Goal: Task Accomplishment & Management: Manage account settings

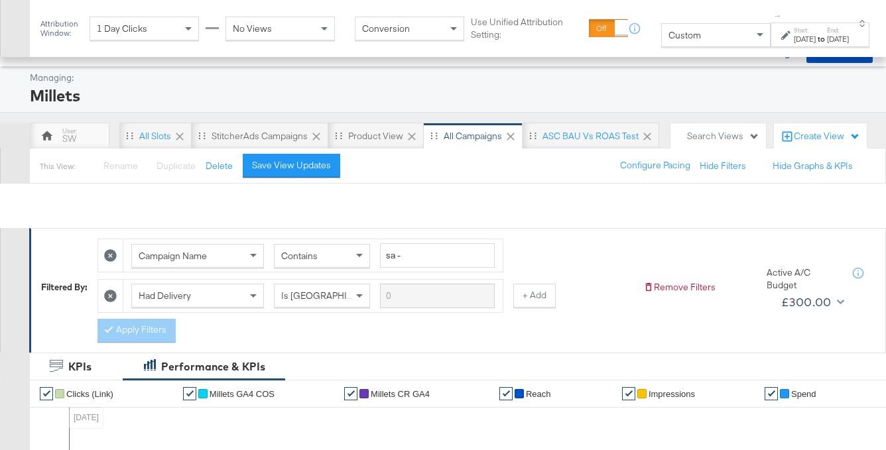
scroll to position [333, 0]
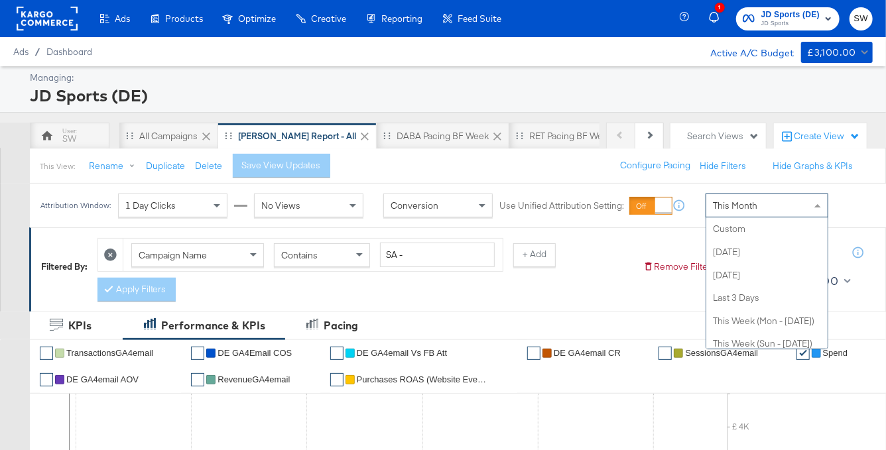
click at [763, 212] on div "This Month" at bounding box center [766, 205] width 121 height 23
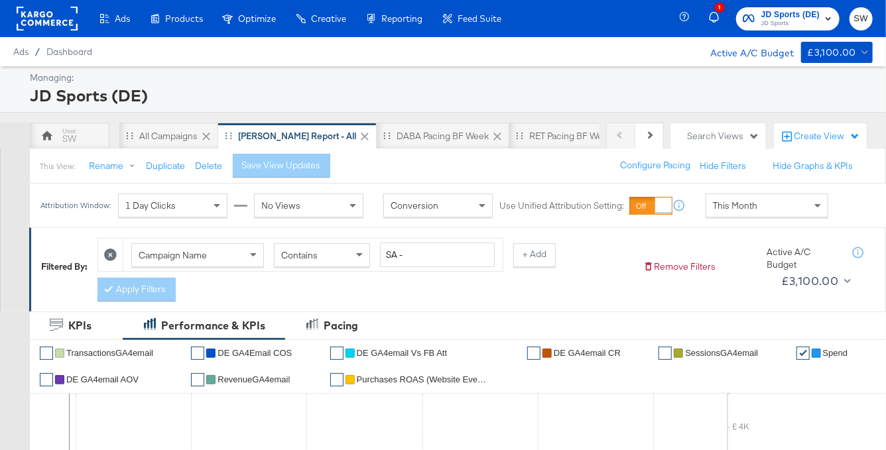
click at [779, 31] on div "1 JD Sports (DE) JD Sports SW" at bounding box center [785, 18] width 202 height 37
click at [766, 15] on span "JD Sports (DE)" at bounding box center [790, 15] width 58 height 14
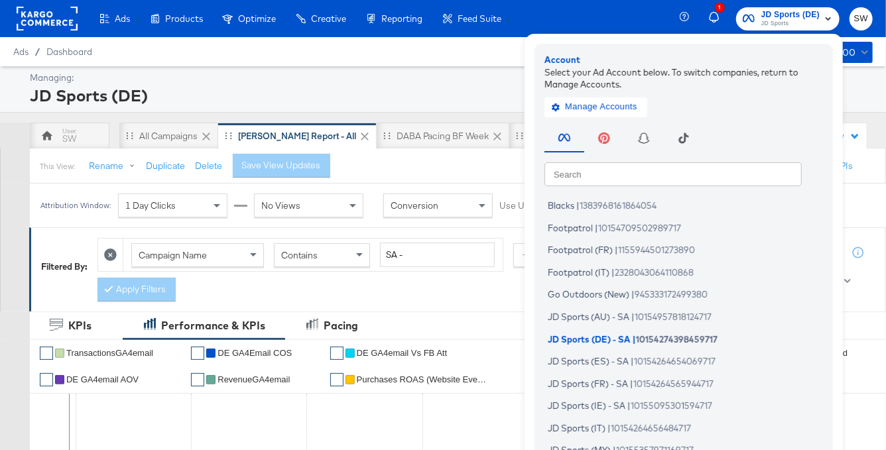
click at [642, 176] on input "text" at bounding box center [672, 174] width 257 height 24
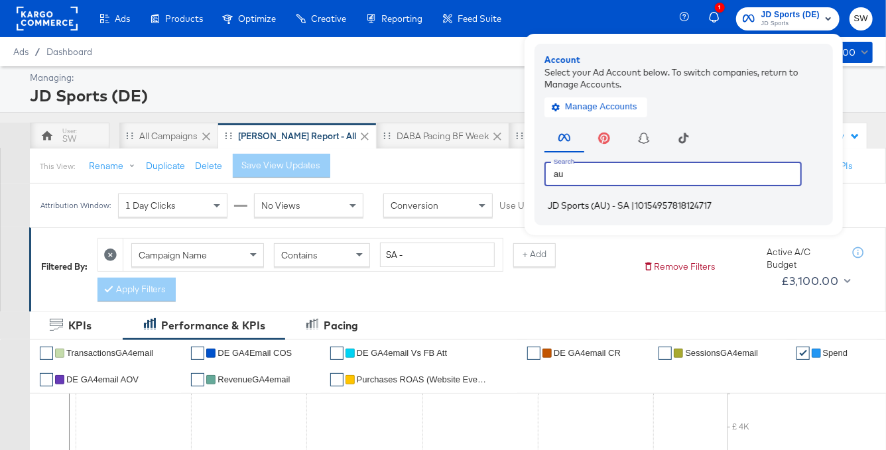
type input "au"
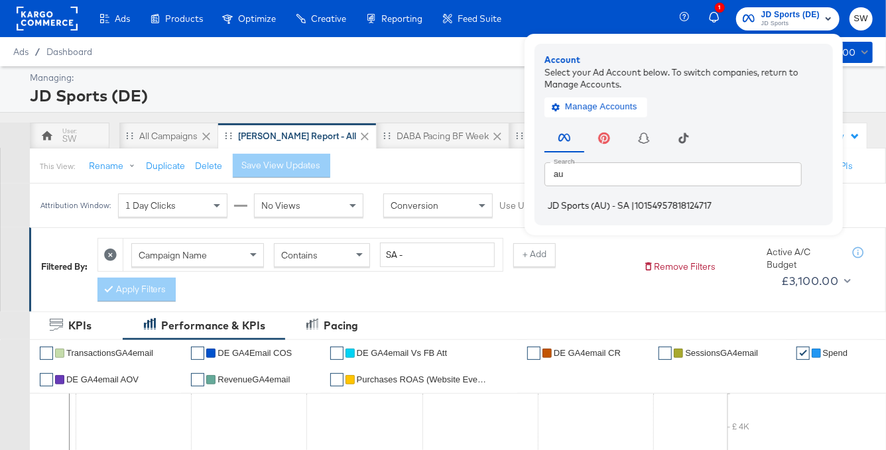
click at [625, 209] on span "JD Sports (AU) - SA" at bounding box center [589, 205] width 82 height 11
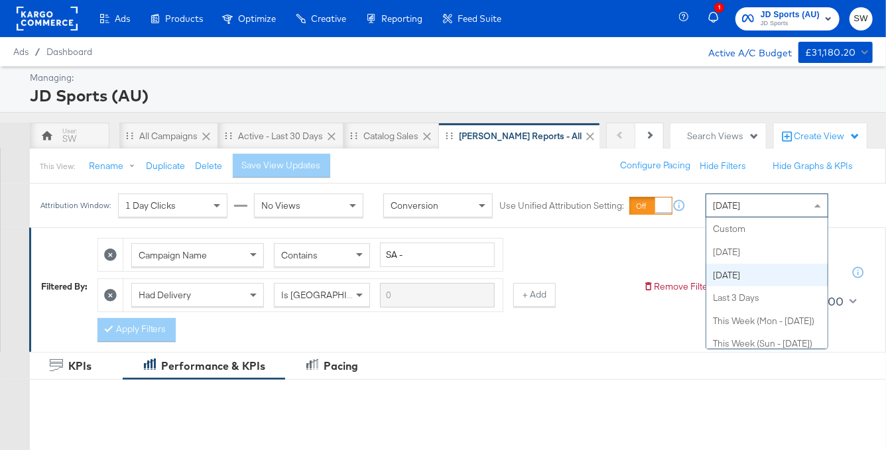
click at [728, 200] on span "[DATE]" at bounding box center [726, 206] width 27 height 12
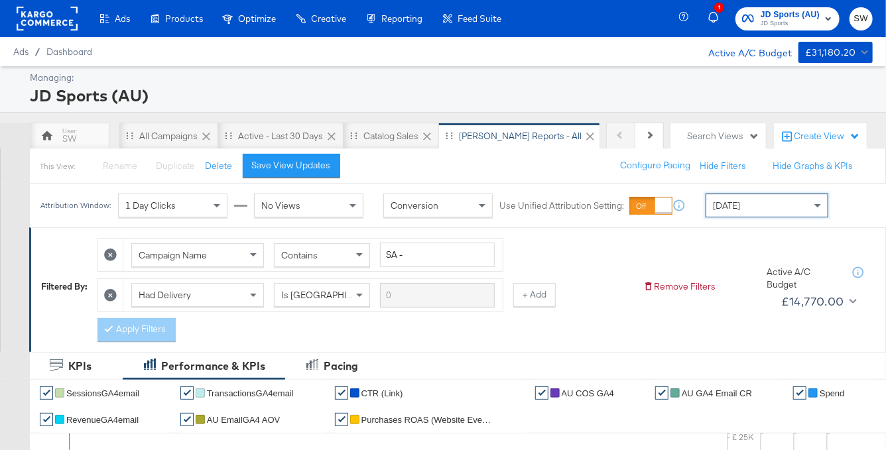
click at [762, 20] on span "JD Sports" at bounding box center [789, 24] width 59 height 11
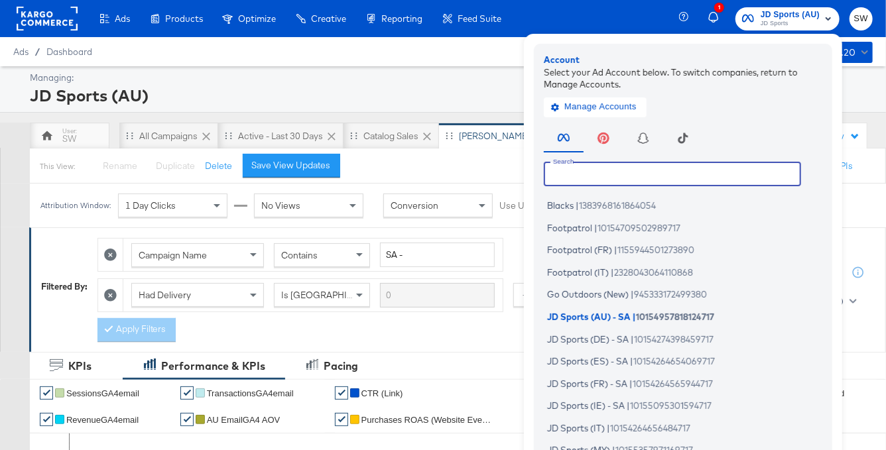
click at [699, 180] on input "text" at bounding box center [672, 174] width 257 height 24
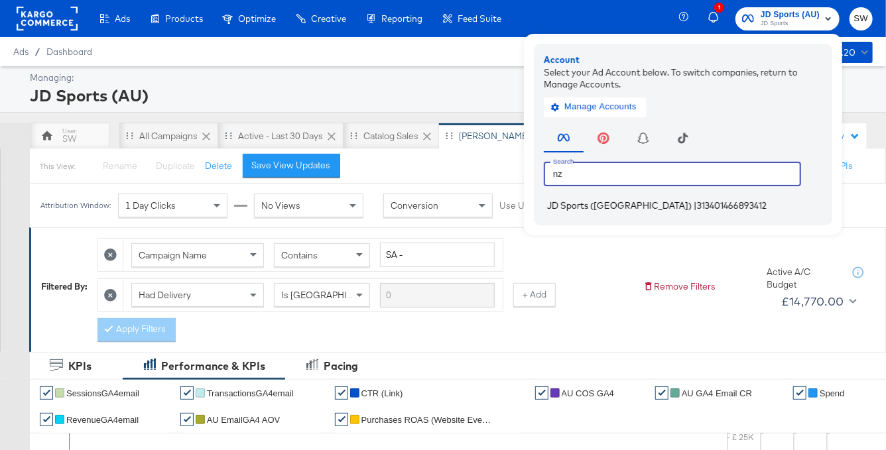
type input "nz"
click at [697, 209] on span "313401466893412" at bounding box center [732, 205] width 70 height 11
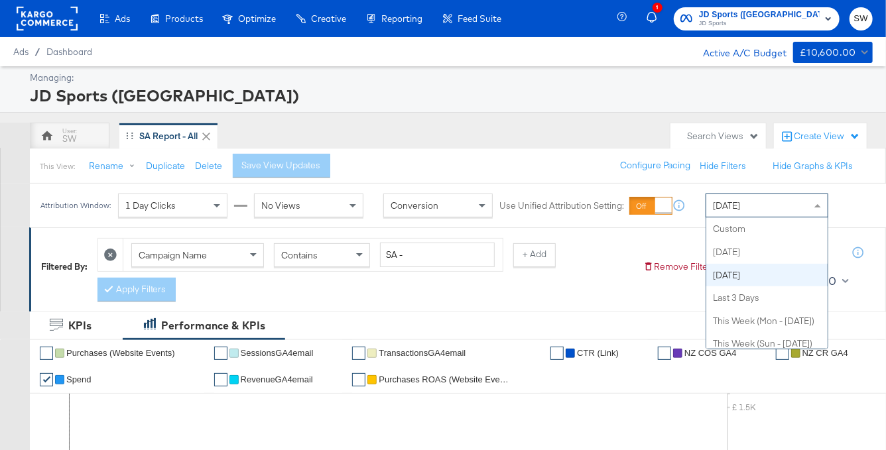
click at [782, 217] on div "[DATE] Custom [DATE] [DATE] Last 3 Days This Week (Mon - [DATE]) This Week (Sun…" at bounding box center [766, 206] width 123 height 24
click at [614, 108] on div "Managing: JD Sports ([GEOGRAPHIC_DATA])" at bounding box center [443, 89] width 886 height 46
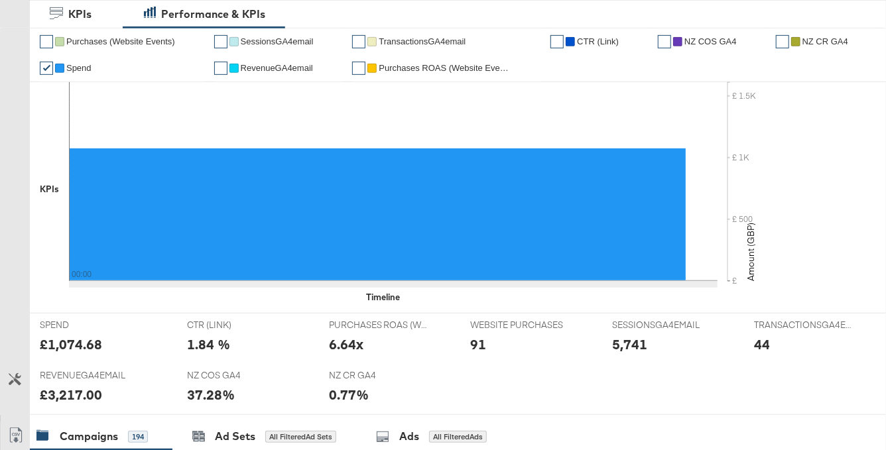
scroll to position [82, 0]
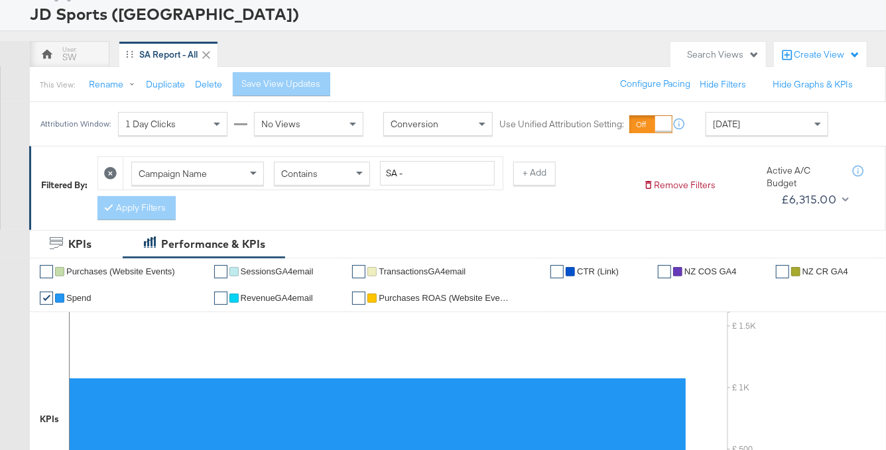
click at [784, 113] on div "[DATE]" at bounding box center [766, 124] width 121 height 23
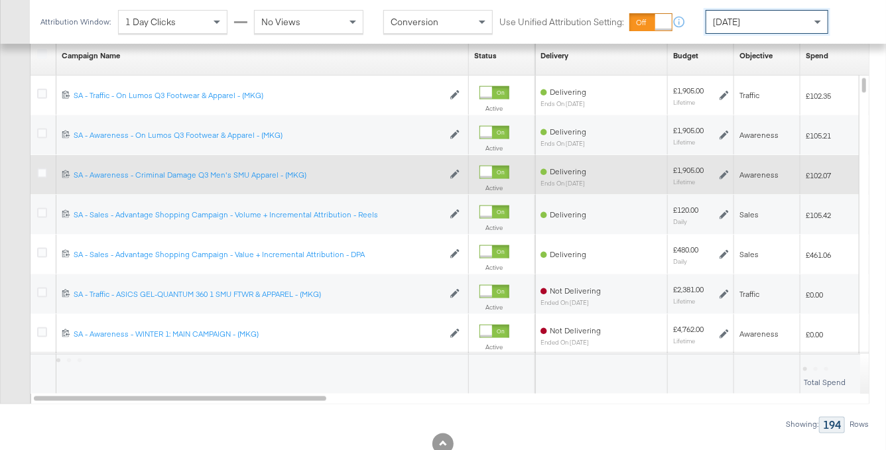
scroll to position [786, 0]
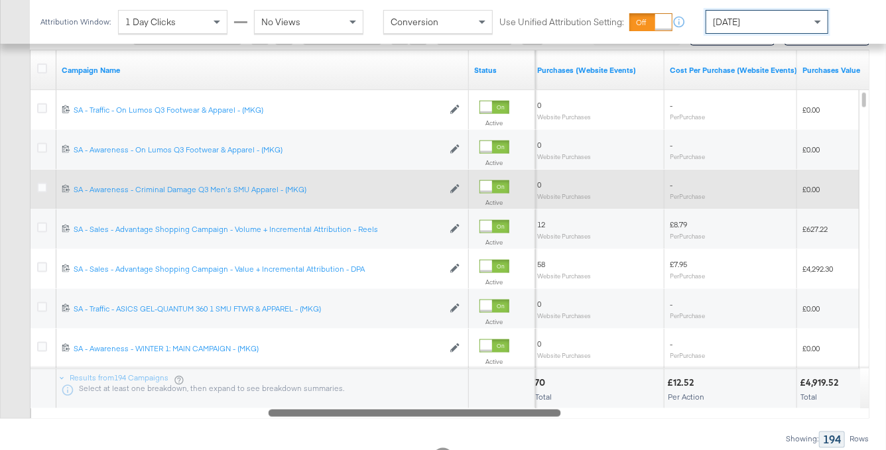
drag, startPoint x: 697, startPoint y: 412, endPoint x: 388, endPoint y: 443, distance: 309.9
click at [388, 443] on div "Campaigns ( 0 Selected) Filter by Selection Filter 0 campaigns 0 Rename 0 campa…" at bounding box center [434, 211] width 869 height 471
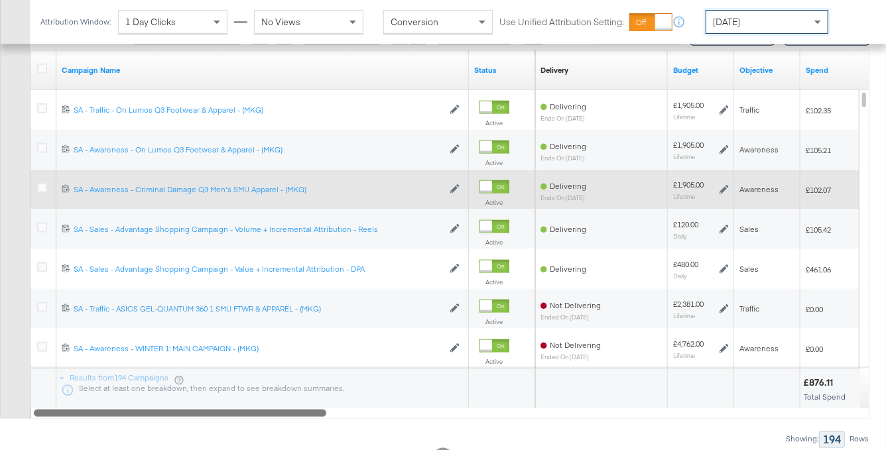
drag, startPoint x: 402, startPoint y: 414, endPoint x: 42, endPoint y: 452, distance: 361.4
click at [127, 413] on div at bounding box center [180, 412] width 292 height 11
click at [130, 413] on div at bounding box center [181, 412] width 292 height 11
click at [147, 413] on div at bounding box center [181, 412] width 292 height 11
